Goal: Find contact information: Find contact information

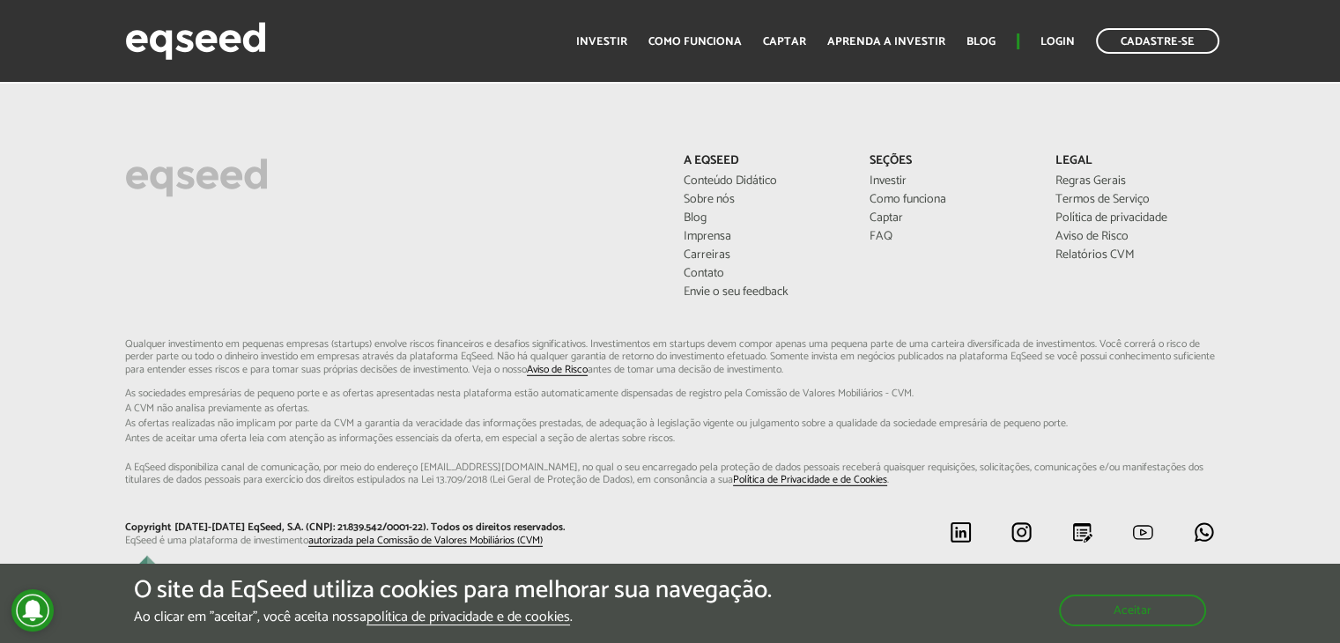
scroll to position [4941, 0]
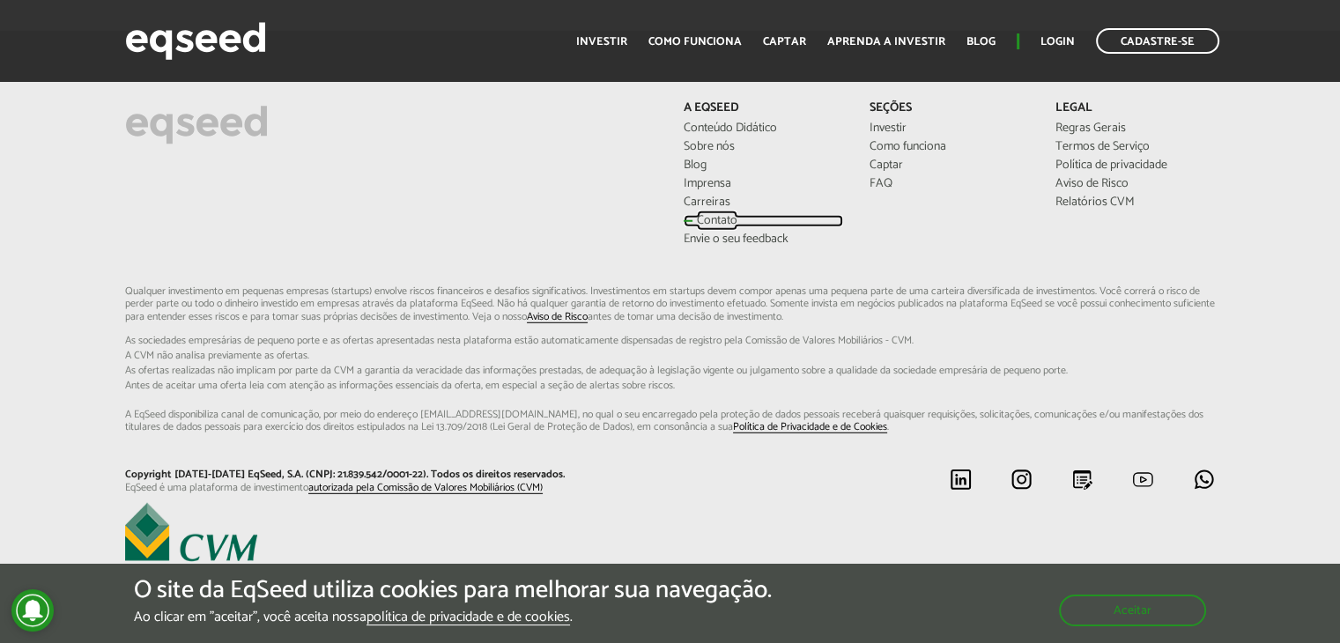
click at [716, 215] on link "Contato" at bounding box center [763, 221] width 159 height 12
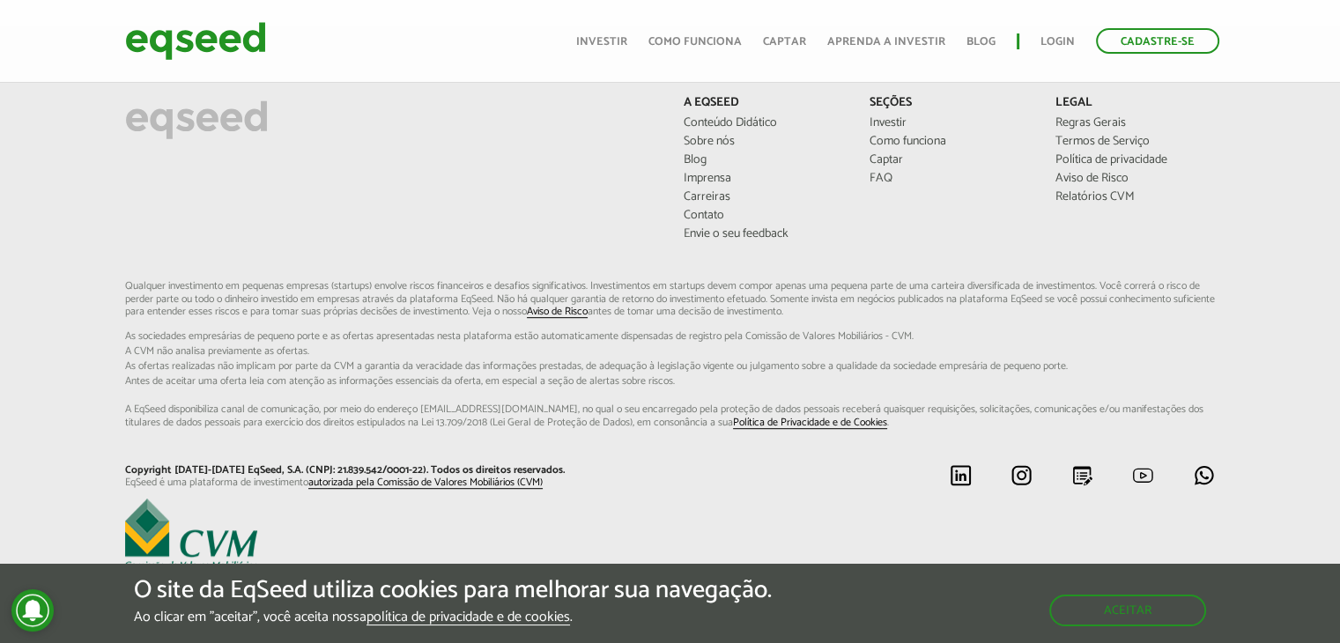
scroll to position [968, 0]
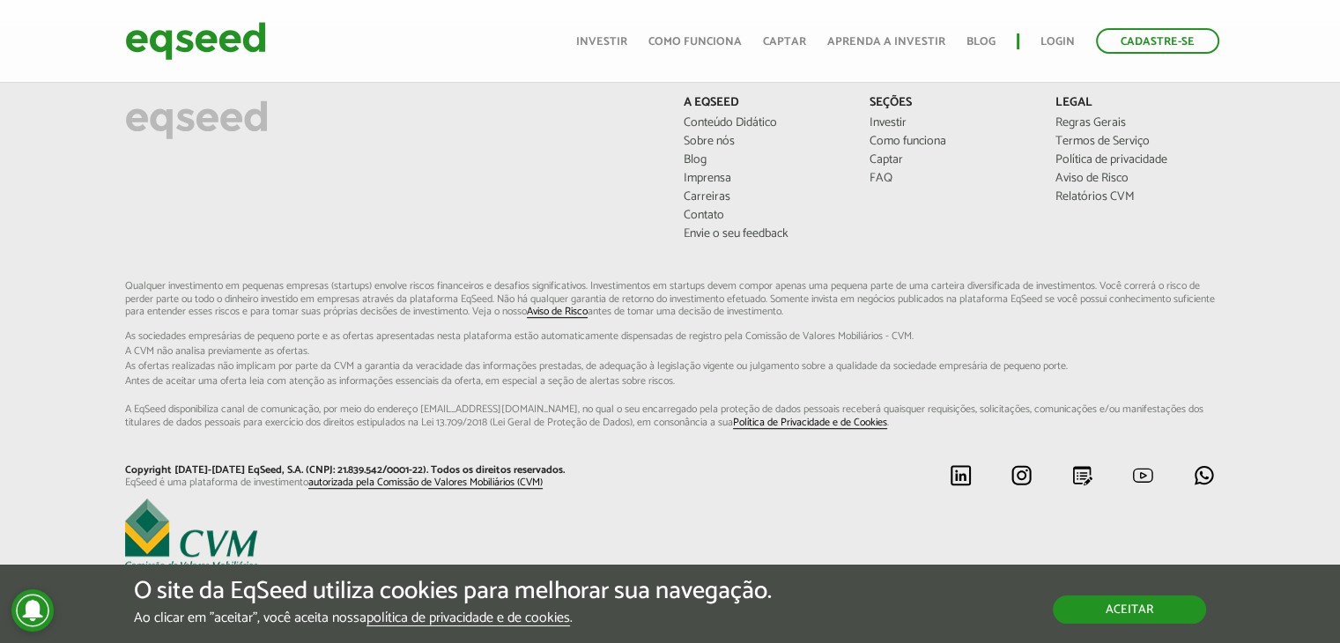
click at [1111, 610] on button "Aceitar" at bounding box center [1129, 609] width 153 height 28
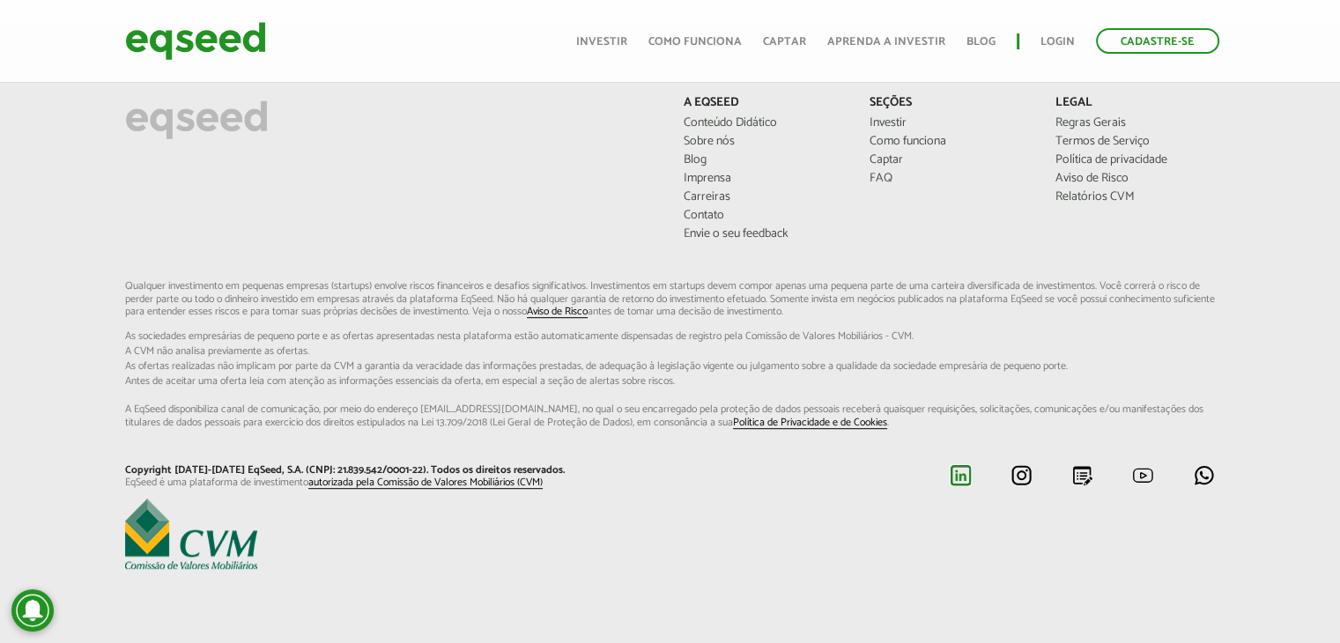
click at [958, 475] on img at bounding box center [961, 475] width 22 height 22
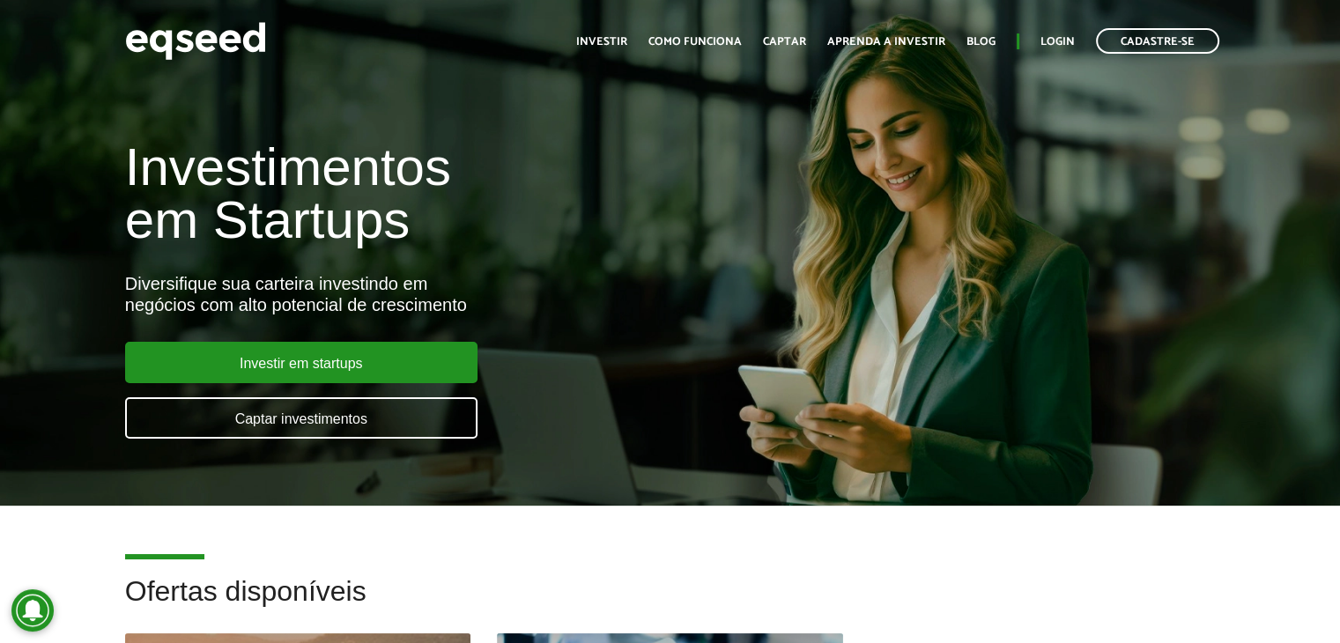
scroll to position [4922, 0]
